Goal: Task Accomplishment & Management: Use online tool/utility

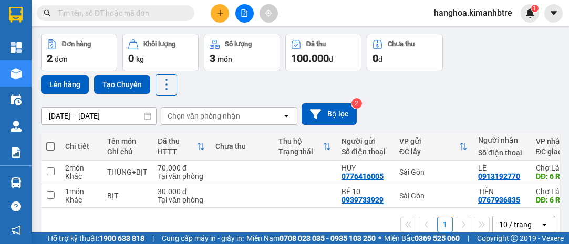
scroll to position [60, 0]
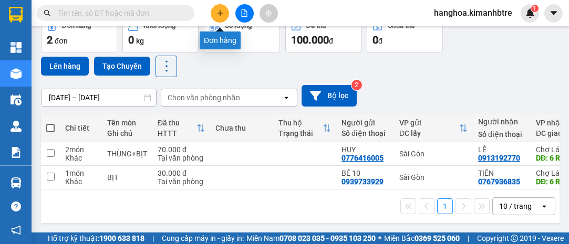
click at [222, 15] on icon "plus" at bounding box center [220, 12] width 7 height 7
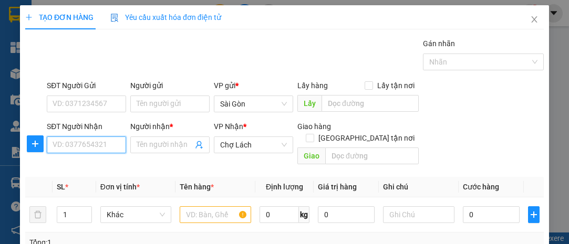
click at [99, 139] on input "SĐT Người Nhận" at bounding box center [86, 145] width 79 height 17
type input "0705235334"
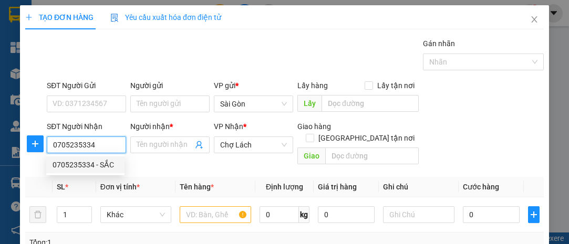
click at [98, 163] on div "0705235334 - SẮC" at bounding box center [86, 165] width 66 height 12
type input "SẮC"
type input "6 RI"
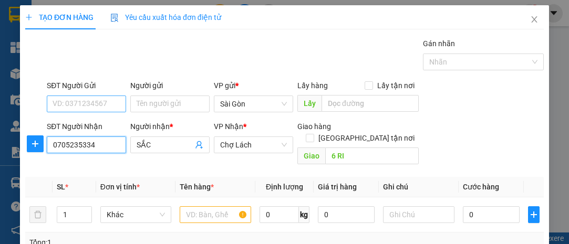
type input "0705235334"
click at [107, 98] on input "SĐT Người Gửi" at bounding box center [86, 104] width 79 height 17
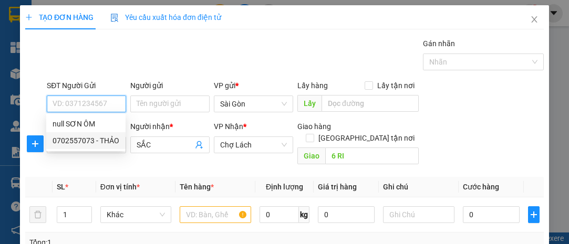
click at [115, 142] on div "0702557073 - THẢO" at bounding box center [86, 141] width 67 height 12
type input "0702557073"
type input "THẢO"
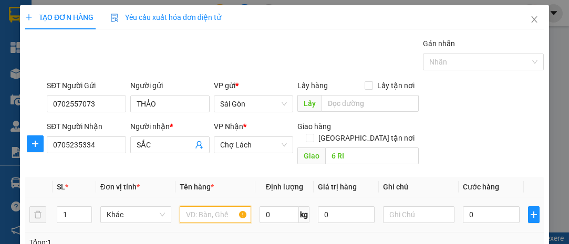
click at [212, 207] on input "text" at bounding box center [215, 215] width 71 height 17
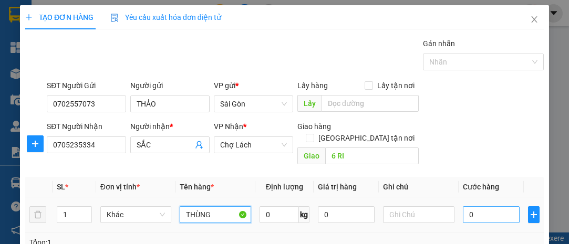
type input "THÙNG"
click at [481, 207] on input "0" at bounding box center [491, 215] width 57 height 17
type input "3"
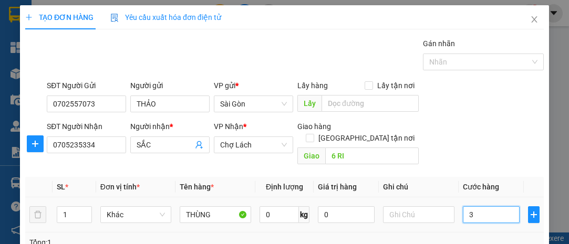
type input "30"
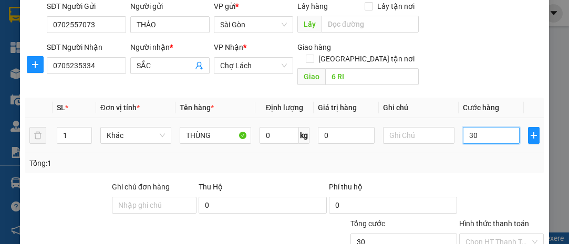
scroll to position [142, 0]
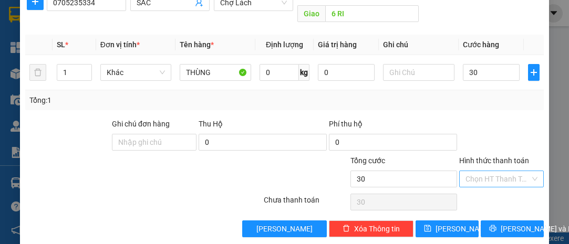
type input "30.000"
click at [500, 171] on input "Hình thức thanh toán" at bounding box center [498, 179] width 65 height 16
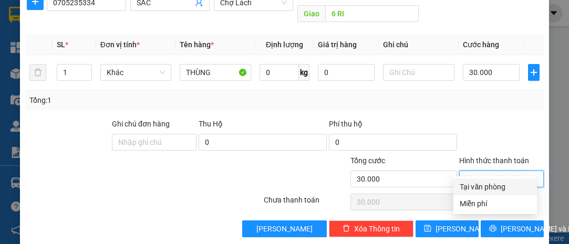
click at [498, 182] on div "Tại văn phòng" at bounding box center [495, 187] width 71 height 12
type input "0"
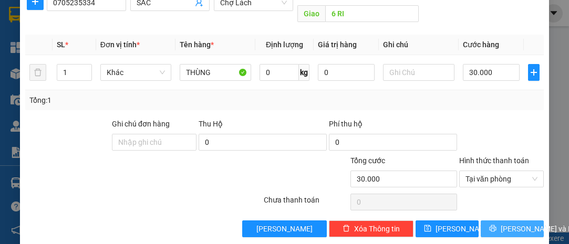
click at [507, 223] on span "[PERSON_NAME] và In" at bounding box center [538, 229] width 74 height 12
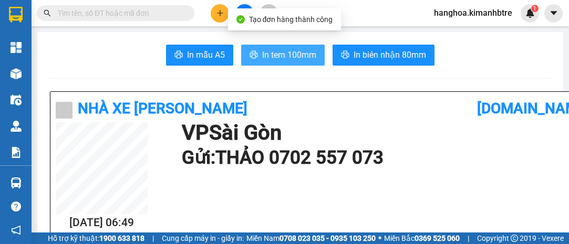
click at [297, 63] on button "In tem 100mm" at bounding box center [283, 55] width 84 height 21
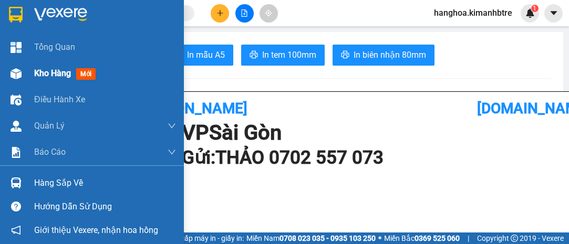
click at [59, 75] on span "Kho hàng" at bounding box center [52, 73] width 37 height 10
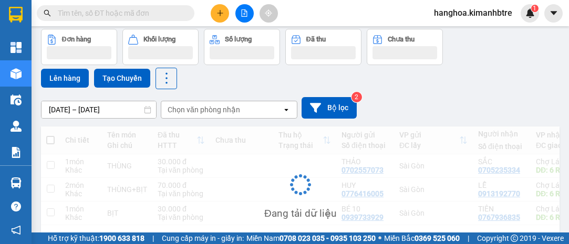
scroll to position [59, 0]
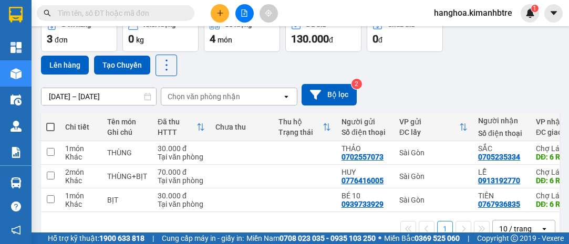
click at [54, 123] on span at bounding box center [50, 127] width 8 height 8
click at [50, 122] on input "checkbox" at bounding box center [50, 122] width 0 height 0
checkbox input "true"
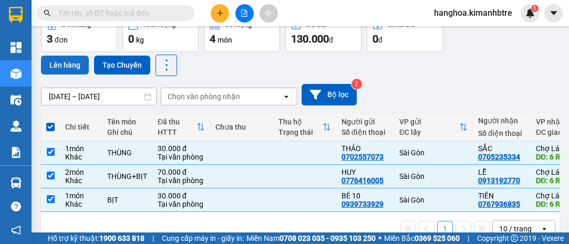
click at [69, 65] on button "Lên hàng" at bounding box center [65, 65] width 48 height 19
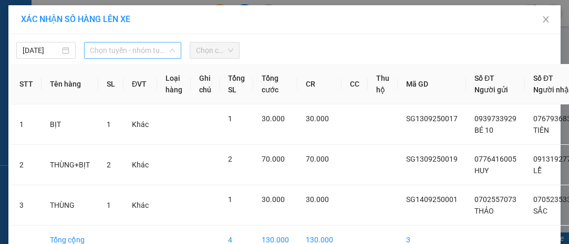
click at [116, 53] on span "Chọn tuyến - nhóm tuyến" at bounding box center [132, 51] width 85 height 16
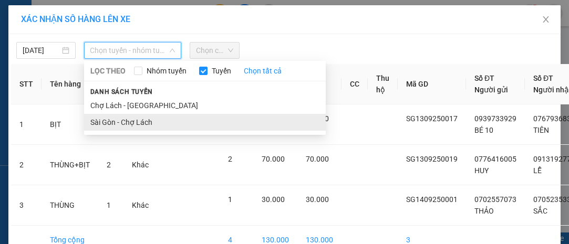
click at [132, 119] on li "Sài Gòn - Chợ Lách" at bounding box center [205, 122] width 242 height 17
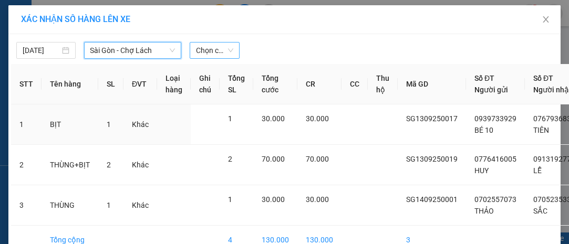
click at [207, 46] on span "Chọn chuyến" at bounding box center [214, 51] width 37 height 16
click at [217, 49] on span "Chọn chuyến" at bounding box center [214, 51] width 37 height 16
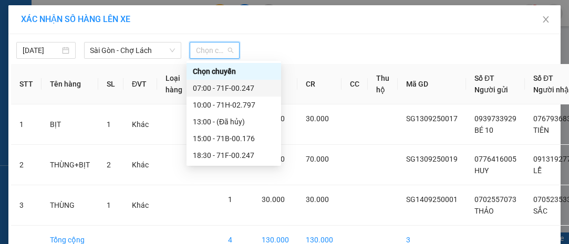
click at [231, 88] on div "07:00 - 71F-00.247" at bounding box center [234, 89] width 82 height 12
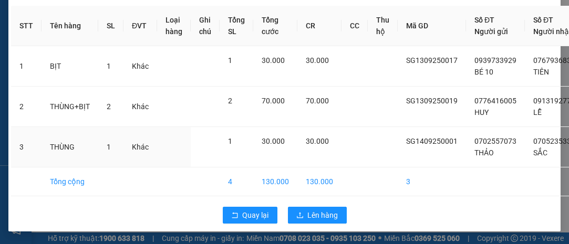
scroll to position [98, 0]
click at [322, 210] on span "Lên hàng" at bounding box center [323, 216] width 30 height 12
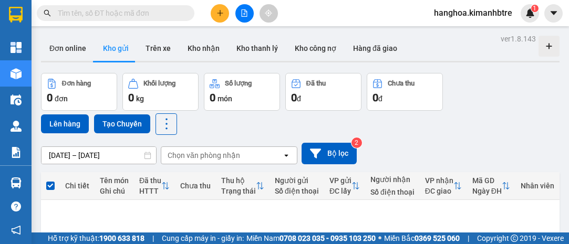
click at [238, 13] on button at bounding box center [244, 13] width 18 height 18
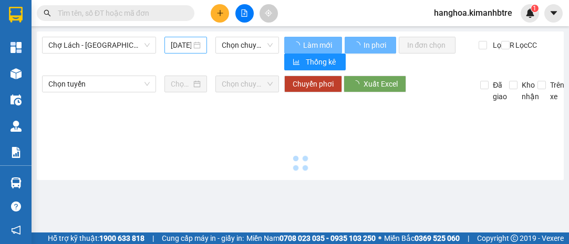
type input "[DATE]"
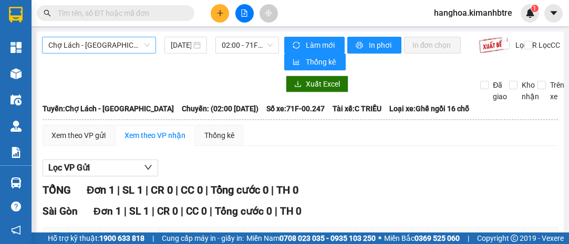
click at [108, 37] on span "Chợ Lách - [GEOGRAPHIC_DATA]" at bounding box center [98, 45] width 101 height 16
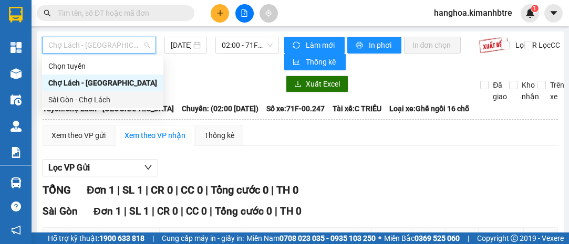
click at [125, 99] on div "Sài Gòn - Chợ Lách" at bounding box center [102, 100] width 109 height 12
type input "[DATE]"
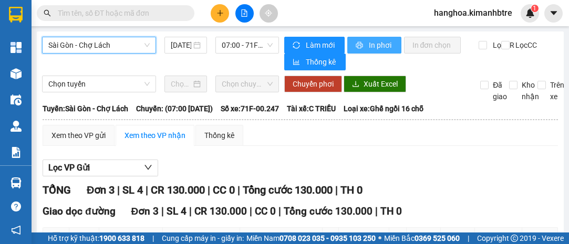
click at [376, 45] on span "In phơi" at bounding box center [381, 45] width 24 height 12
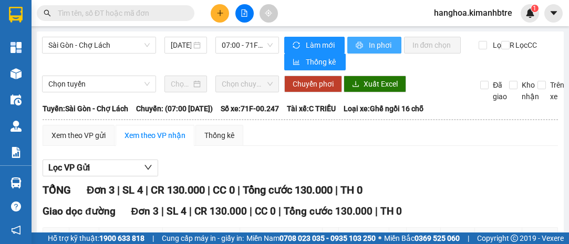
click at [369, 49] on span "In phơi" at bounding box center [381, 45] width 24 height 12
